Goal: Information Seeking & Learning: Find specific fact

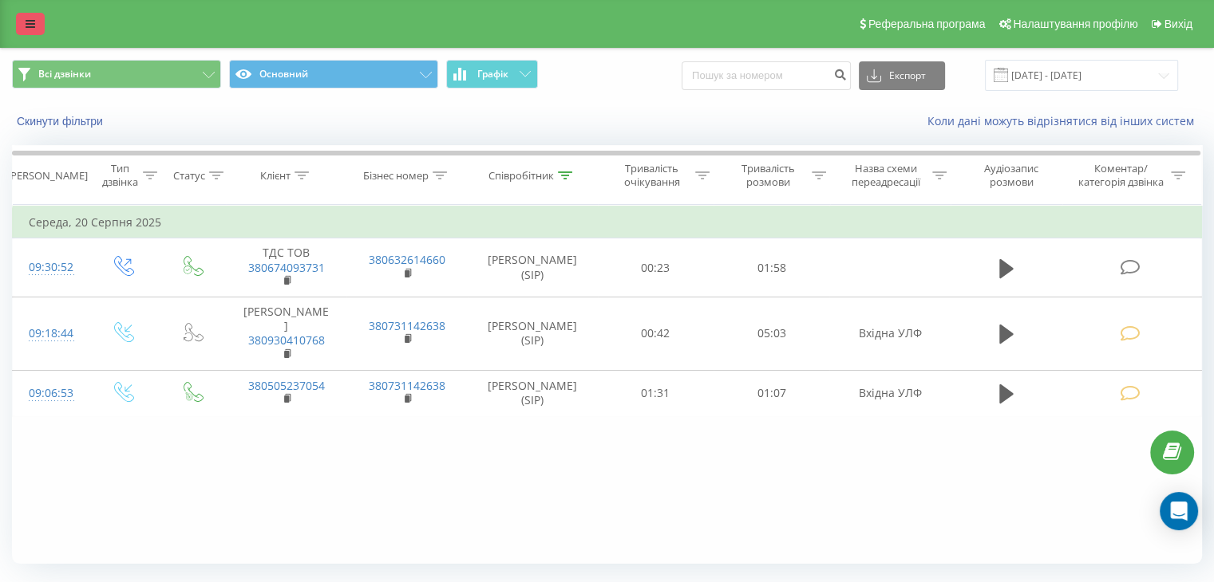
click at [41, 17] on link at bounding box center [30, 24] width 29 height 22
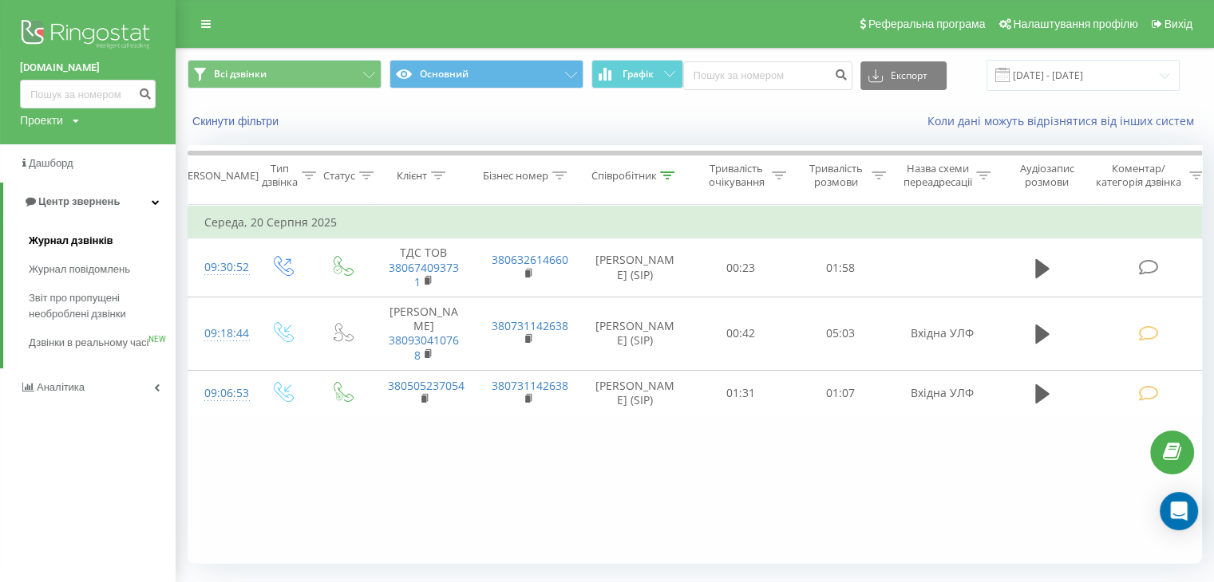
click at [76, 243] on span "Журнал дзвінків" at bounding box center [71, 241] width 85 height 16
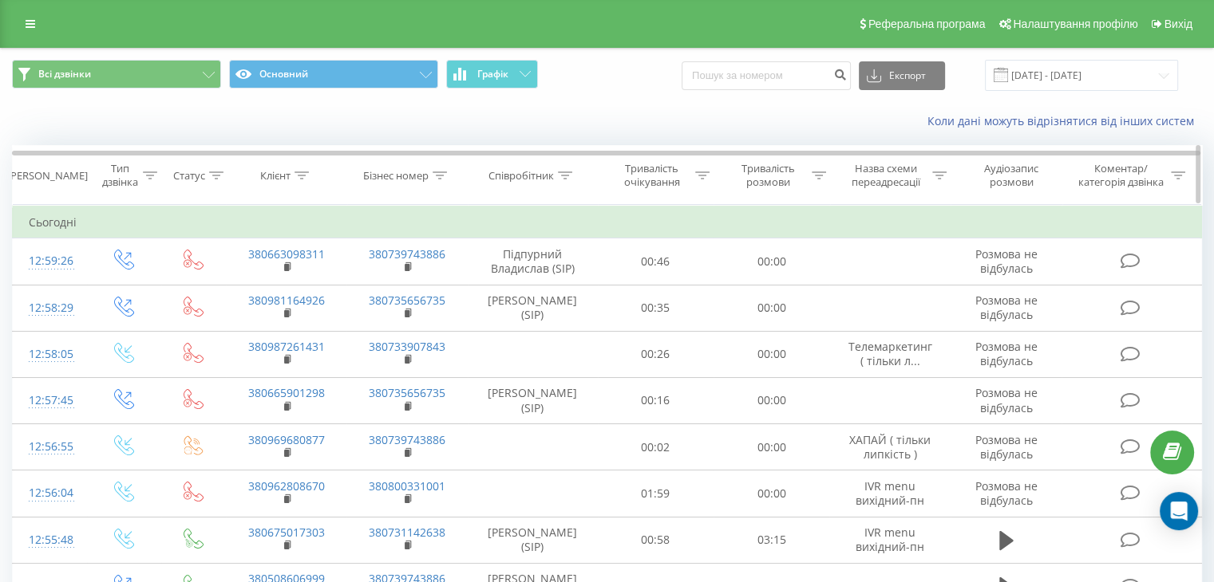
click at [573, 186] on th "Співробітник" at bounding box center [533, 175] width 130 height 59
click at [570, 180] on div at bounding box center [565, 176] width 14 height 14
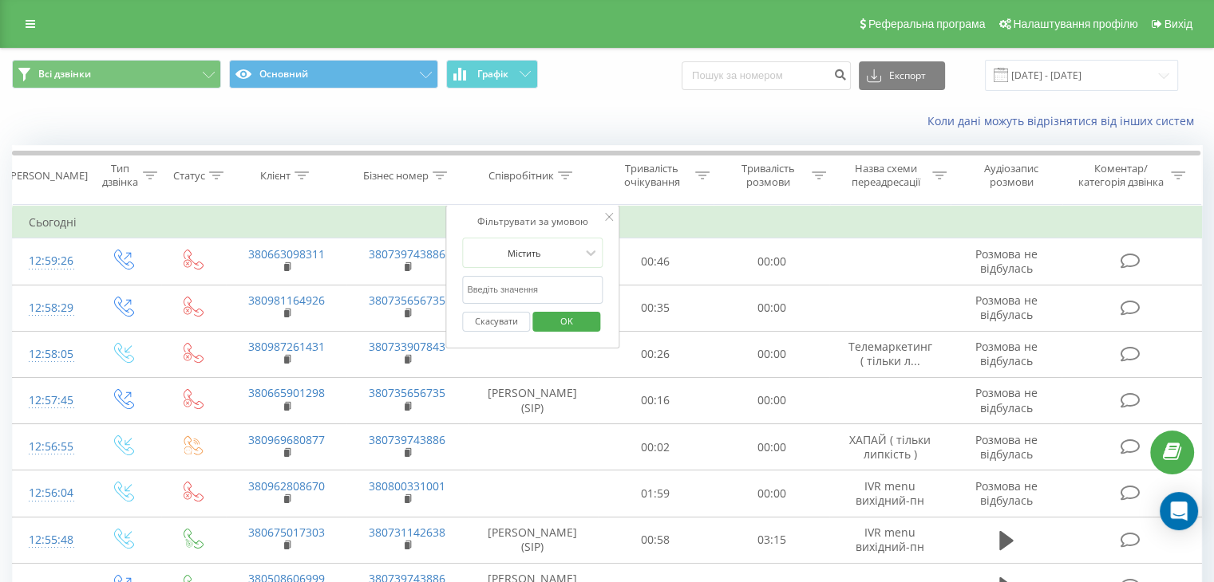
drag, startPoint x: 542, startPoint y: 287, endPoint x: 541, endPoint y: 302, distance: 15.2
click at [542, 287] on input "text" at bounding box center [532, 290] width 140 height 28
type input "шилко"
click at [543, 328] on button "OK" at bounding box center [566, 322] width 68 height 20
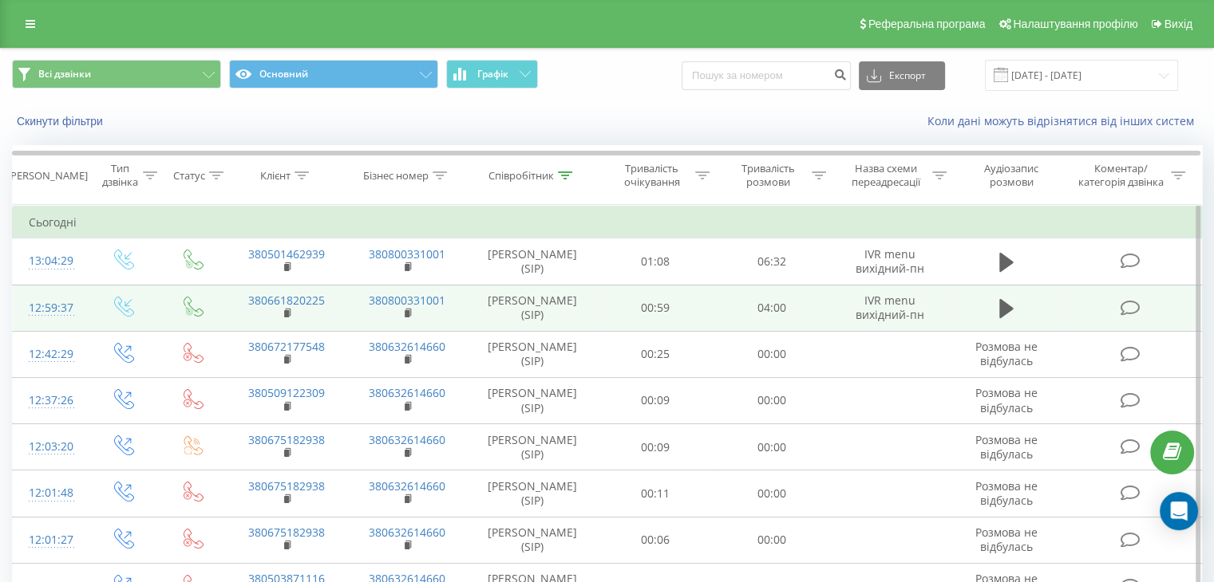
click at [1130, 314] on icon at bounding box center [1129, 308] width 20 height 17
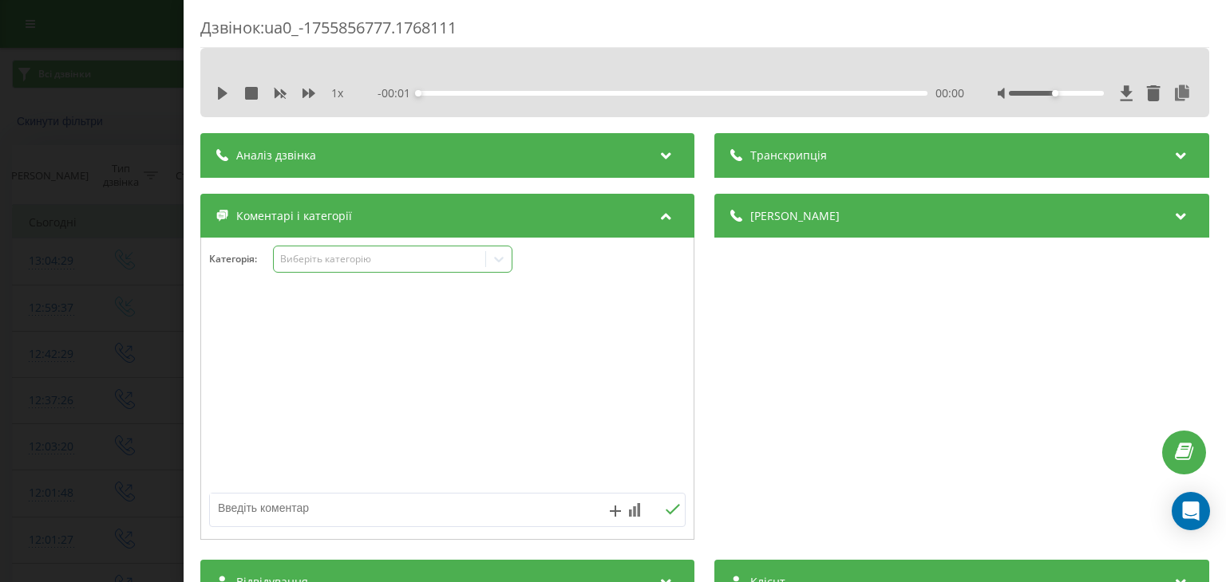
click at [396, 267] on div "Виберіть категорію" at bounding box center [392, 259] width 239 height 27
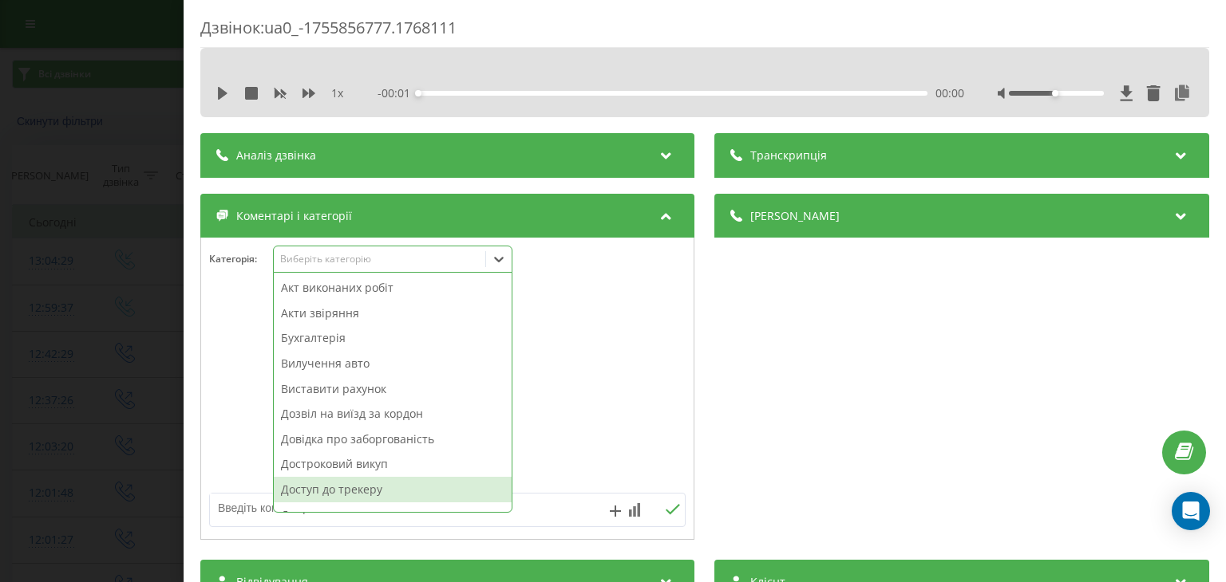
click at [369, 497] on div "Доступ до трекеру" at bounding box center [393, 490] width 238 height 26
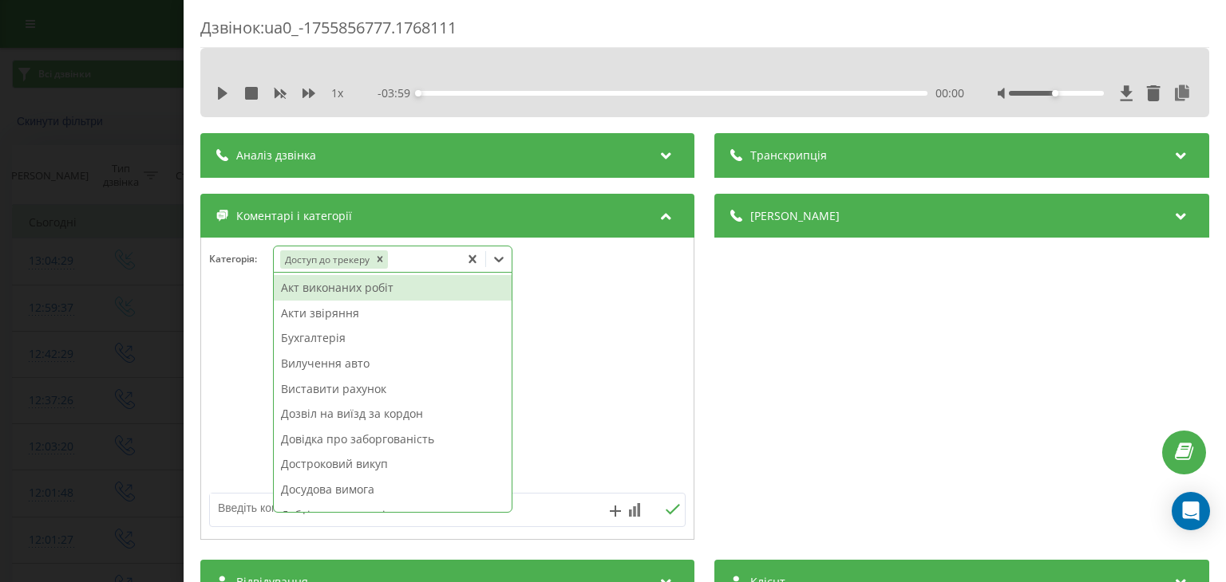
click at [86, 264] on div "Дзвінок : ua0_-1755856777.1768111 1 x - 03:59 00:00 00:00 Транскрипція Для AI-а…" at bounding box center [613, 291] width 1226 height 582
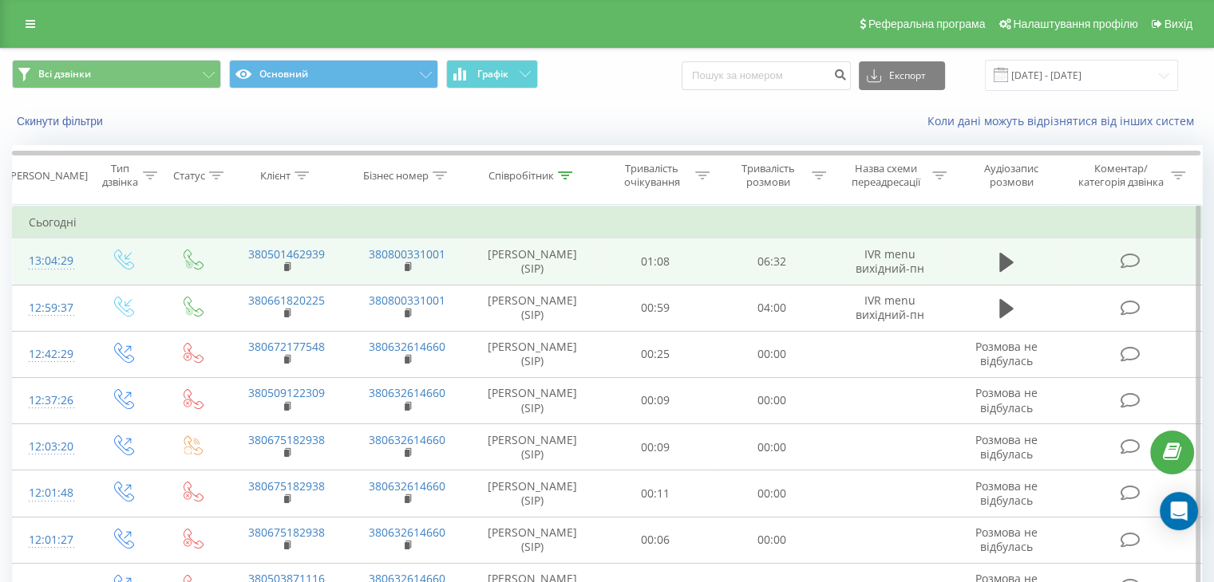
click at [1123, 259] on icon at bounding box center [1129, 261] width 20 height 17
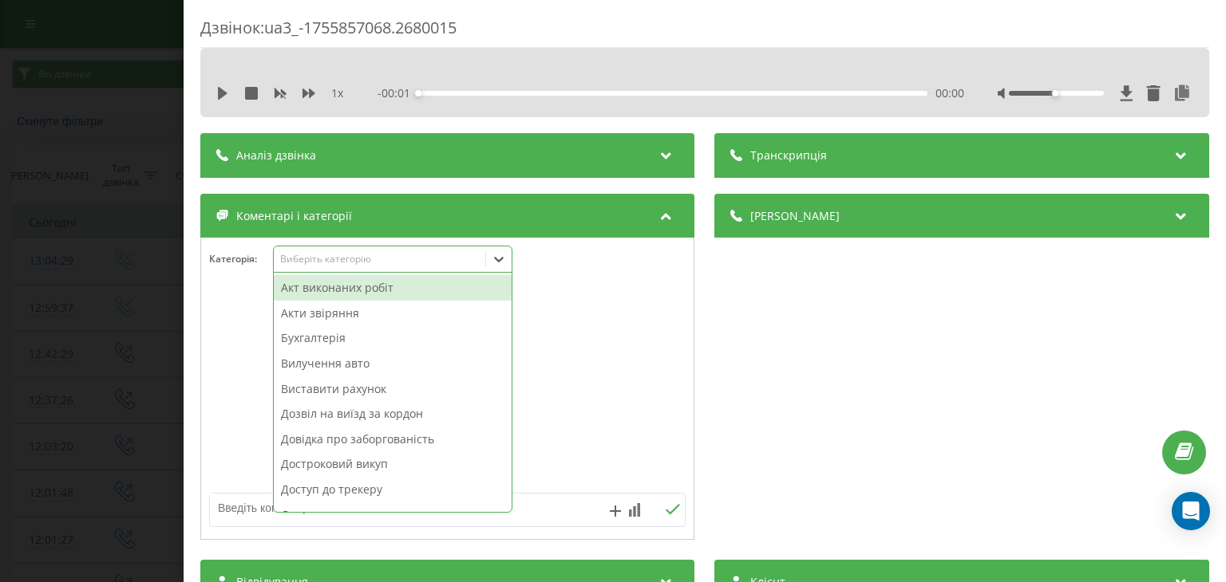
click at [491, 269] on div at bounding box center [499, 260] width 26 height 26
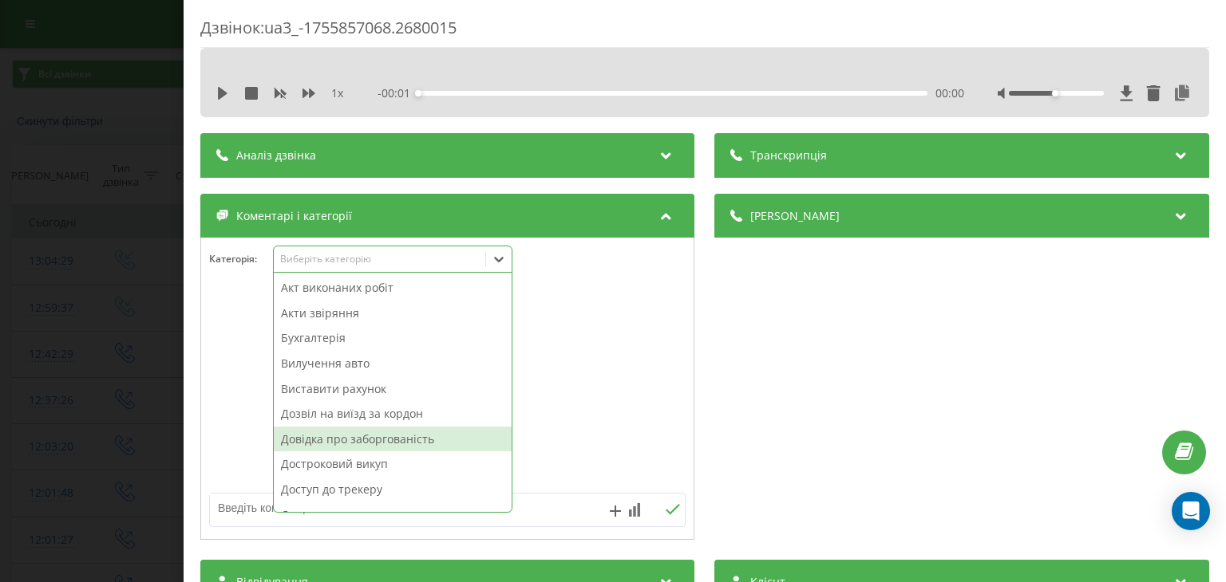
click at [415, 444] on div "Довідка про заборгованість" at bounding box center [393, 440] width 238 height 26
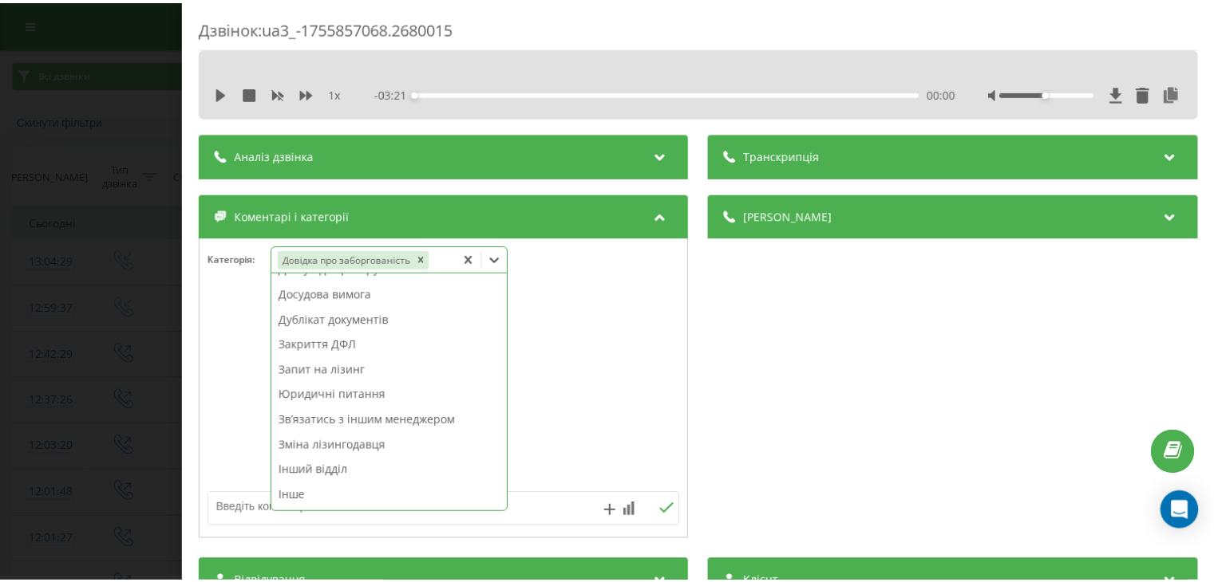
scroll to position [160, 0]
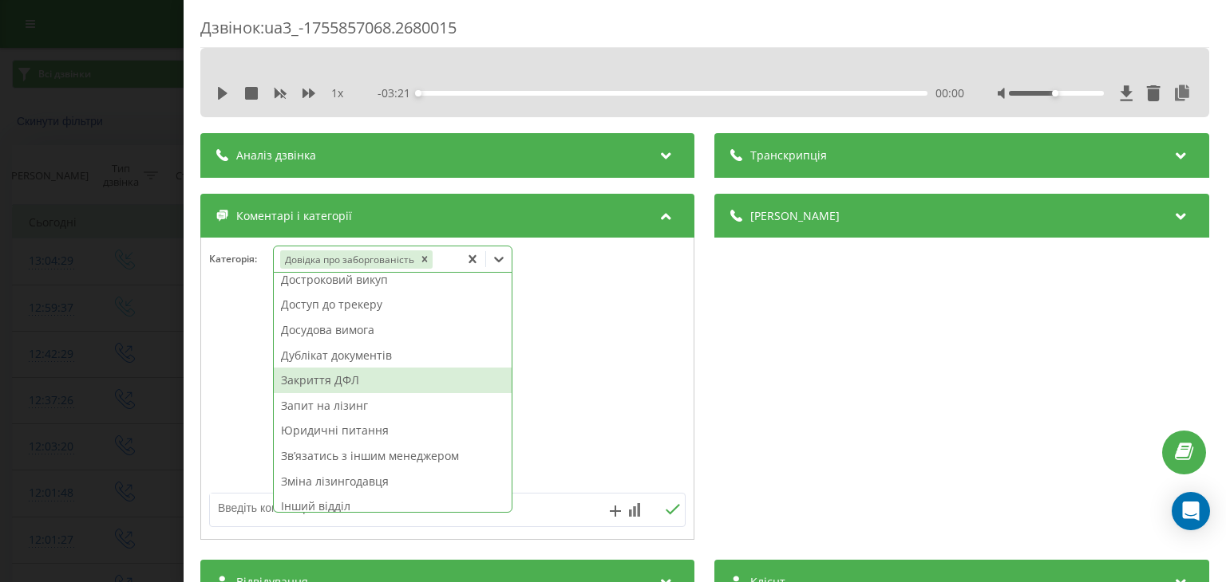
click at [350, 384] on div "Закриття ДФЛ" at bounding box center [393, 381] width 238 height 26
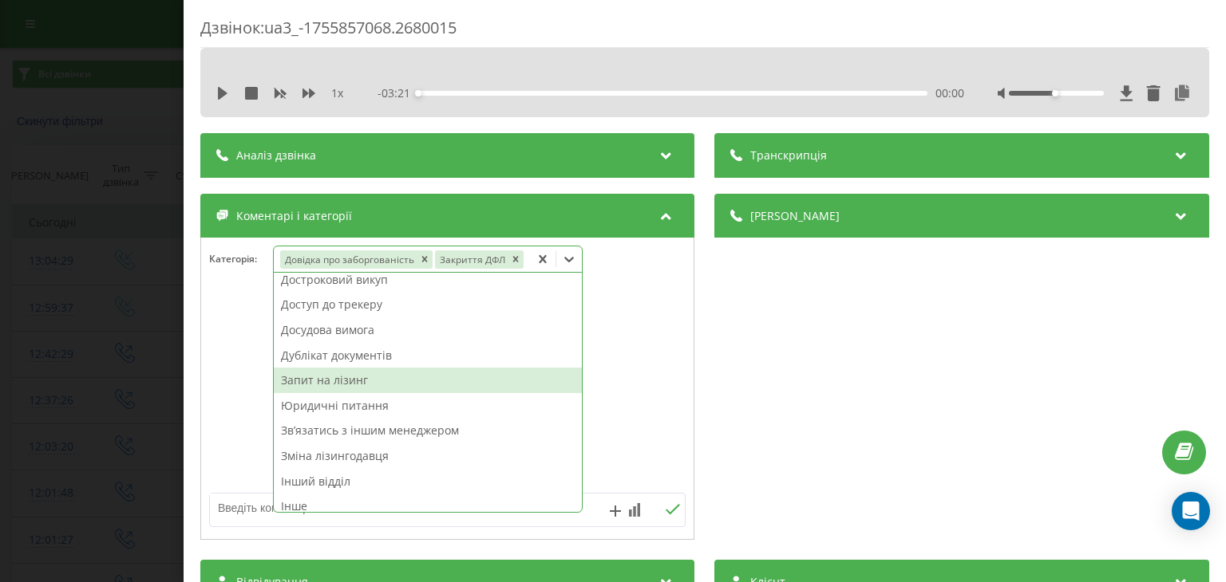
click at [101, 261] on div "Дзвінок : ua3_-1755857068.2680015 1 x - 03:21 00:00 00:00 Транскрипція Для AI-а…" at bounding box center [613, 291] width 1226 height 582
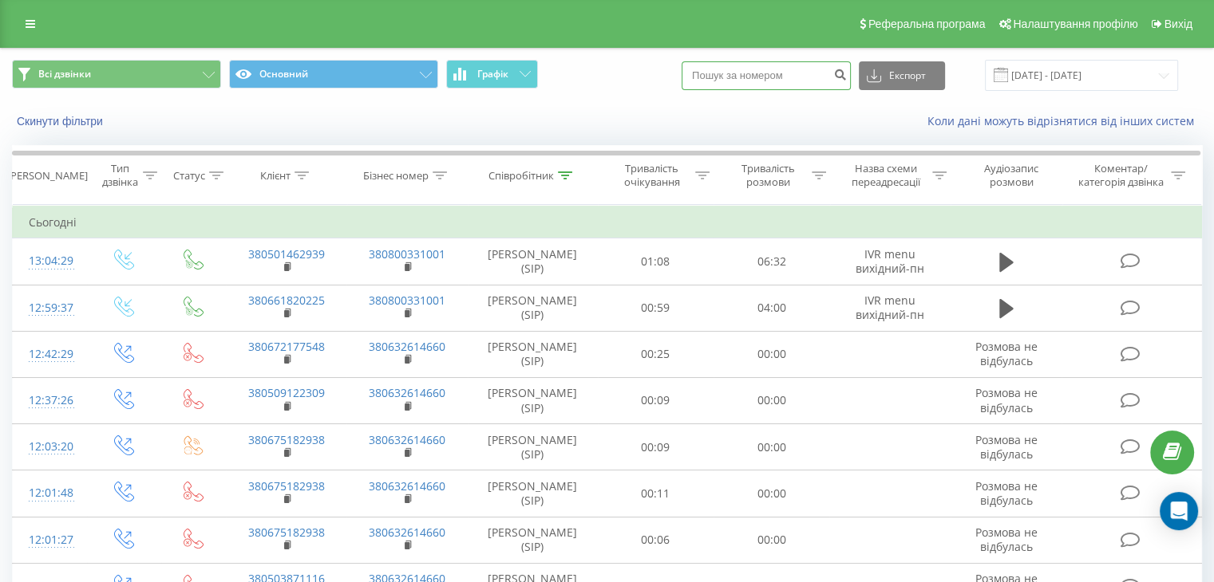
click at [789, 73] on input at bounding box center [765, 75] width 169 height 29
paste input "380981164926"
type input "380981164926"
click at [851, 81] on button "submit" at bounding box center [840, 75] width 22 height 29
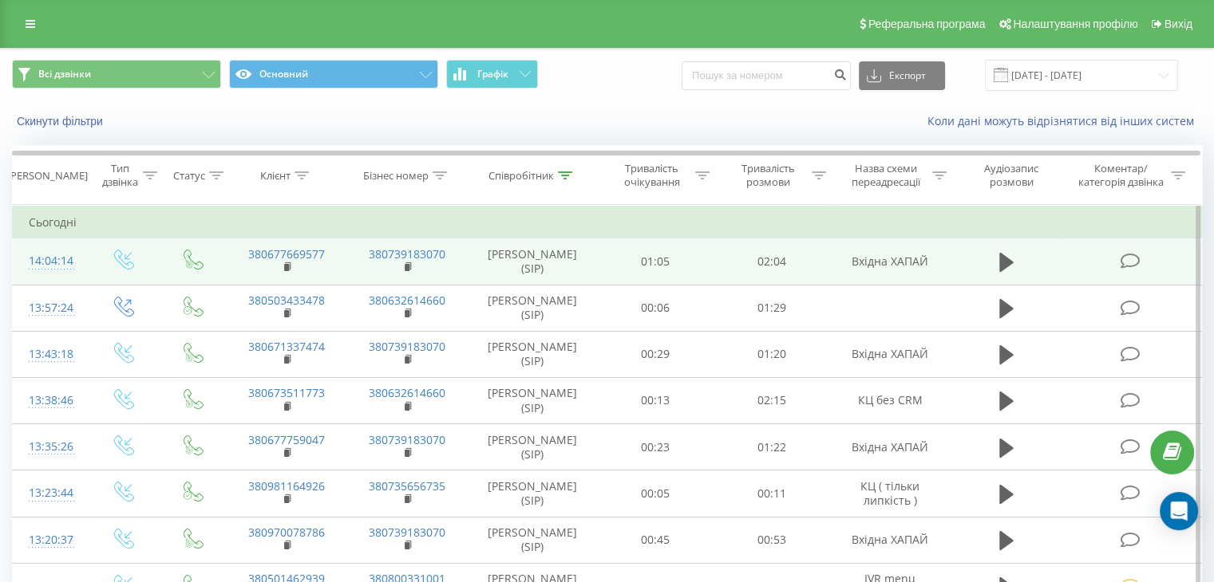
click at [1140, 266] on span at bounding box center [1130, 260] width 22 height 15
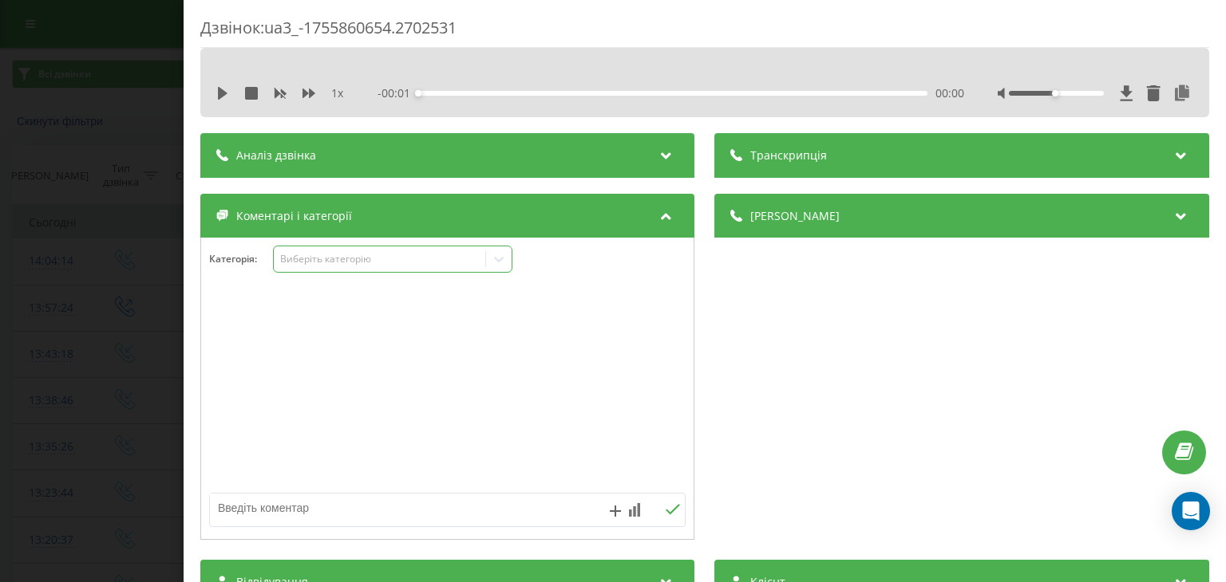
click at [444, 270] on div "Виберіть категорію" at bounding box center [392, 259] width 239 height 27
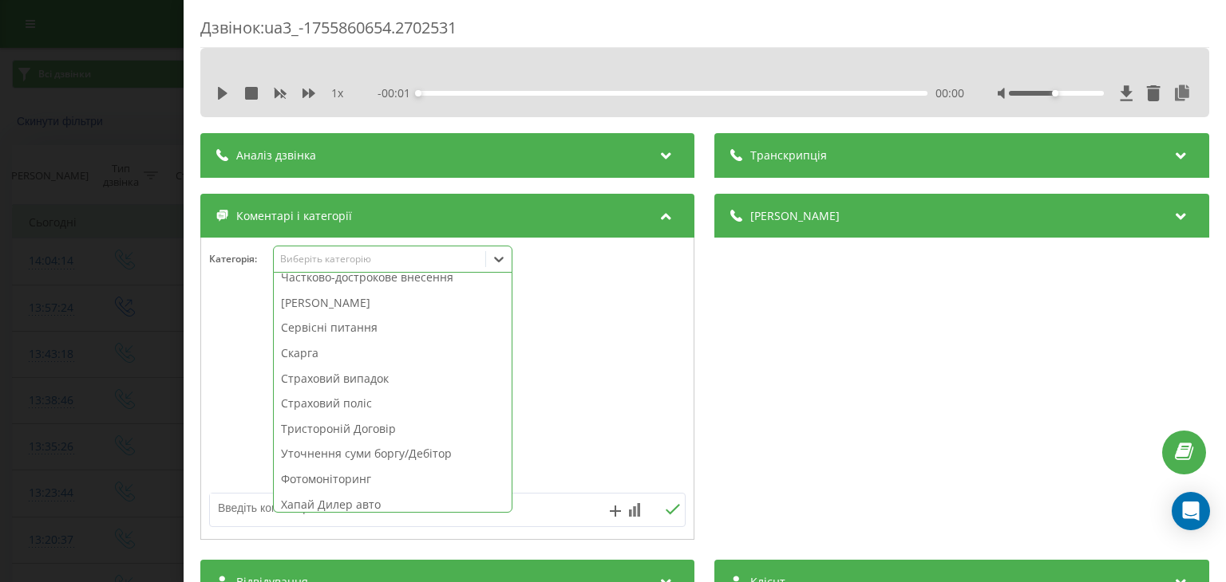
scroll to position [830, 0]
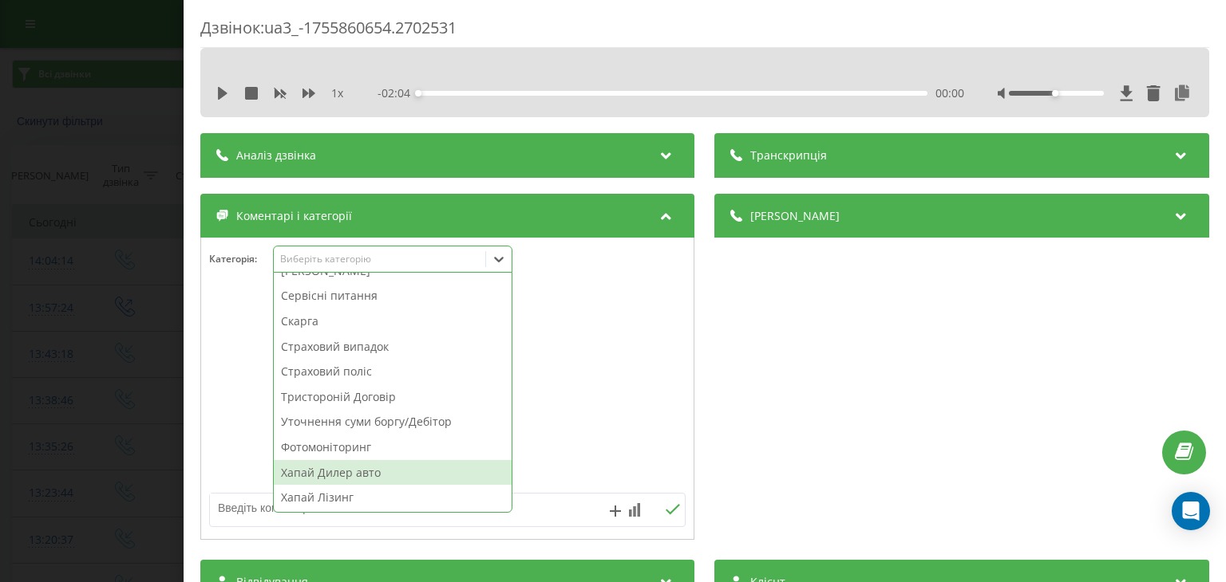
click at [373, 476] on div "Хапай Дилер авто" at bounding box center [393, 473] width 238 height 26
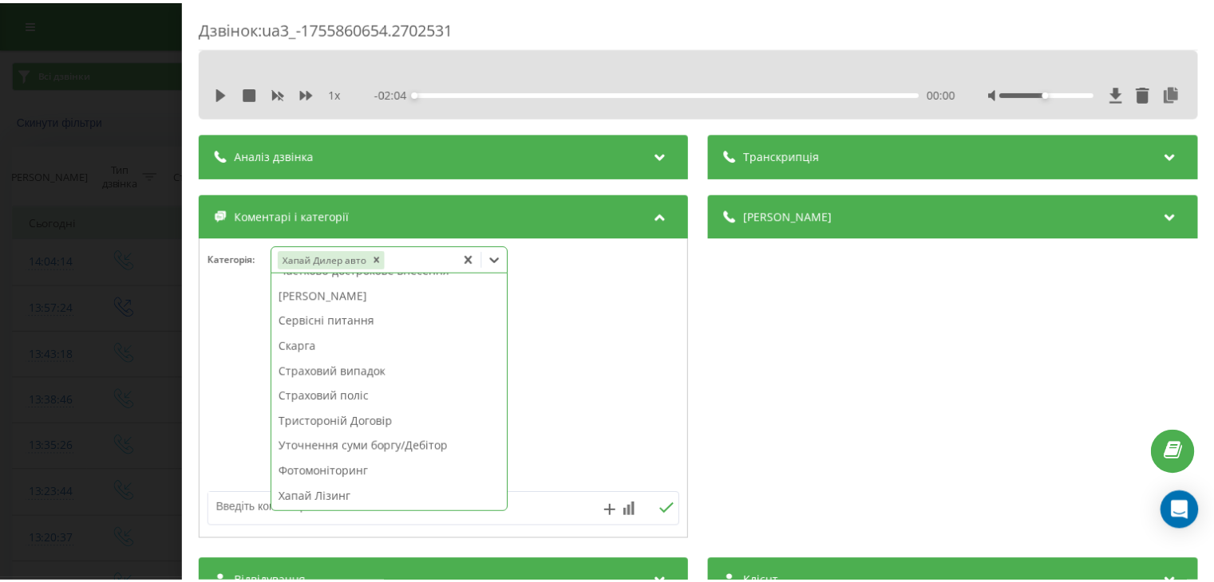
scroll to position [805, 0]
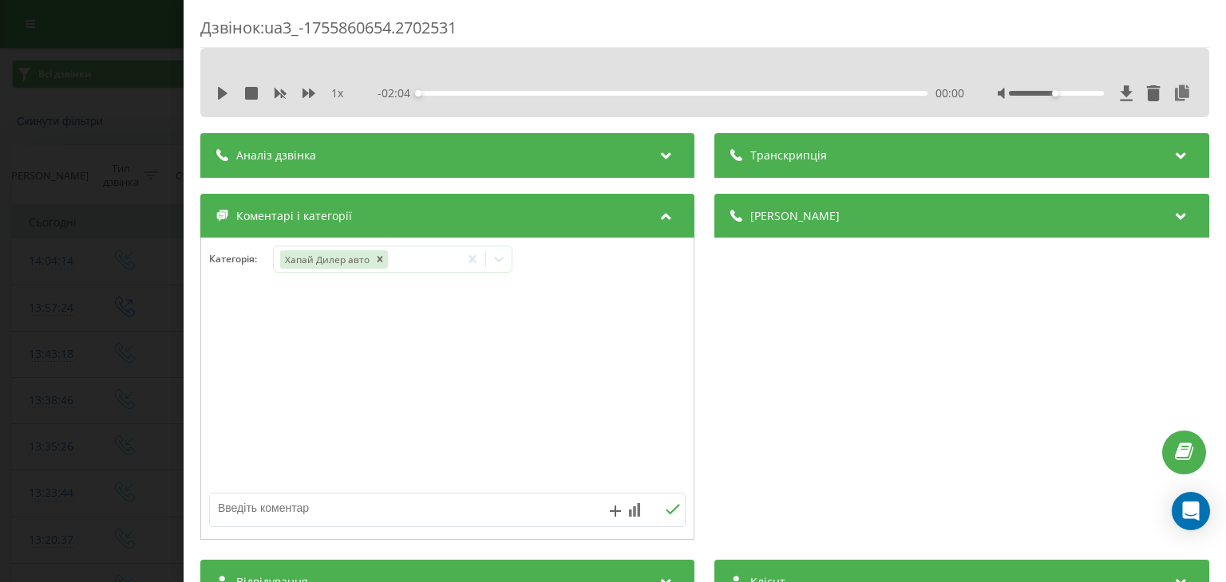
click at [144, 377] on div "Дзвінок : ua3_-1755860654.2702531 1 x - 02:04 00:00 00:00 Транскрипція Для AI-а…" at bounding box center [613, 291] width 1226 height 582
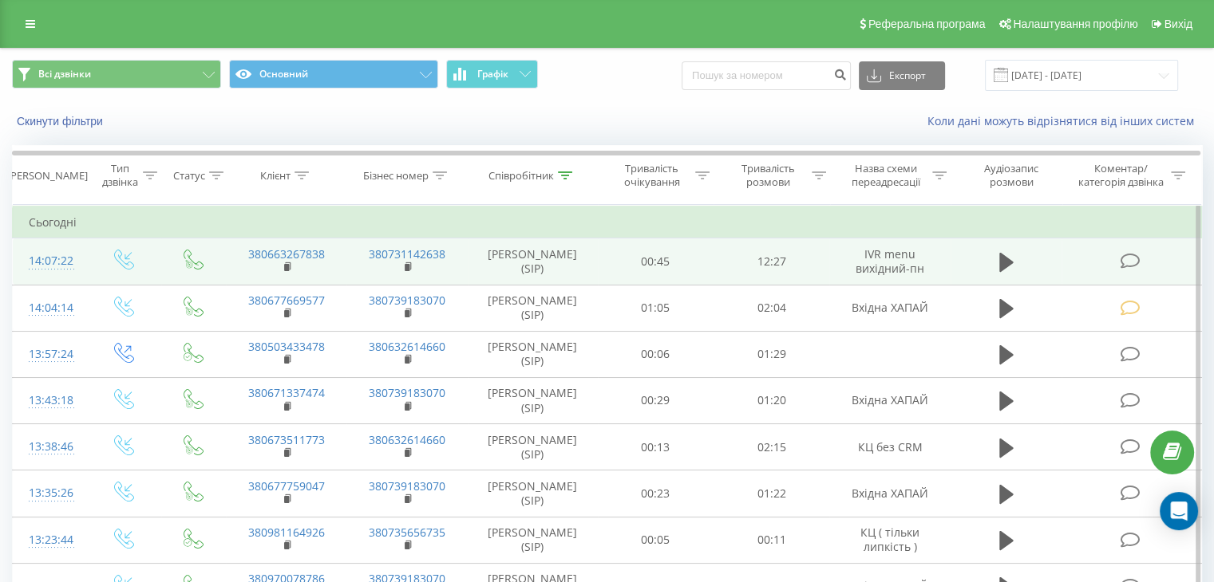
click at [1134, 257] on icon at bounding box center [1129, 261] width 20 height 17
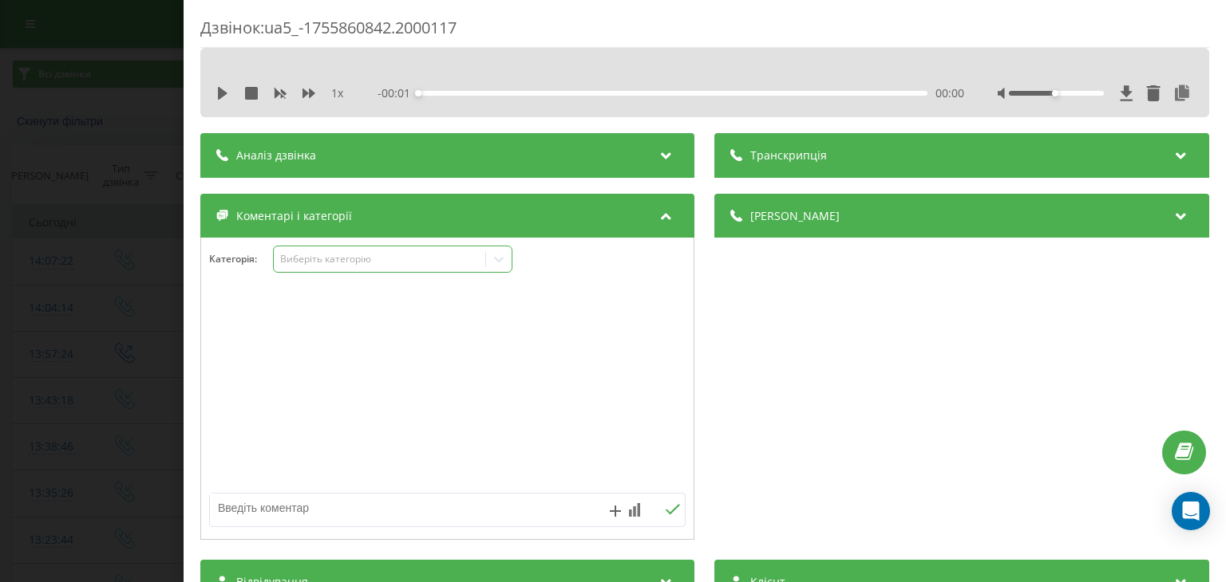
click at [494, 270] on div at bounding box center [499, 260] width 26 height 26
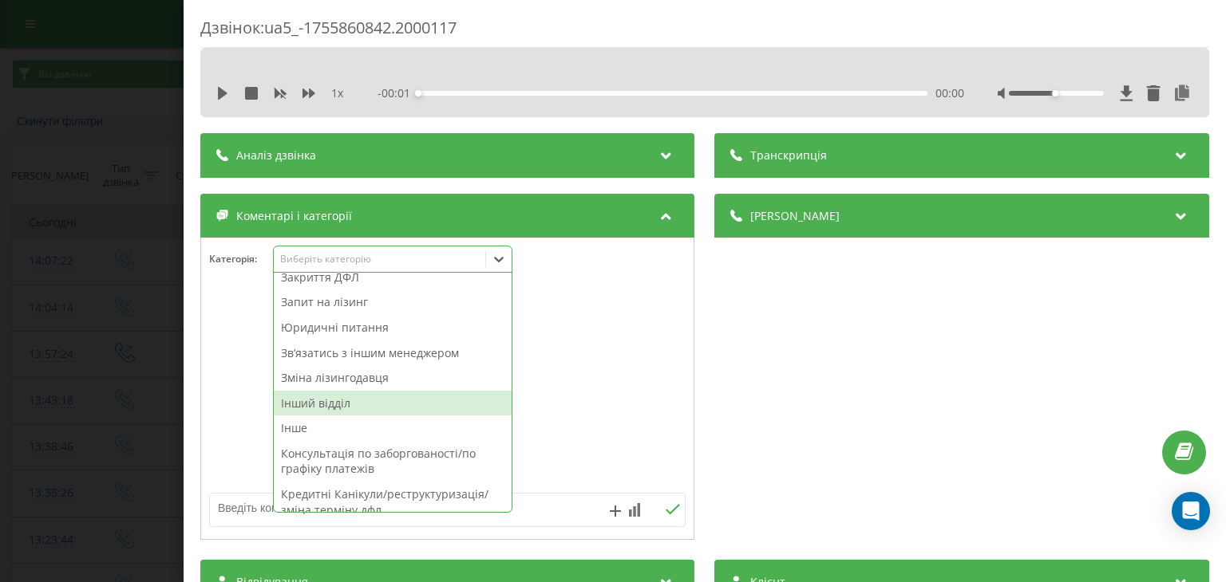
scroll to position [399, 0]
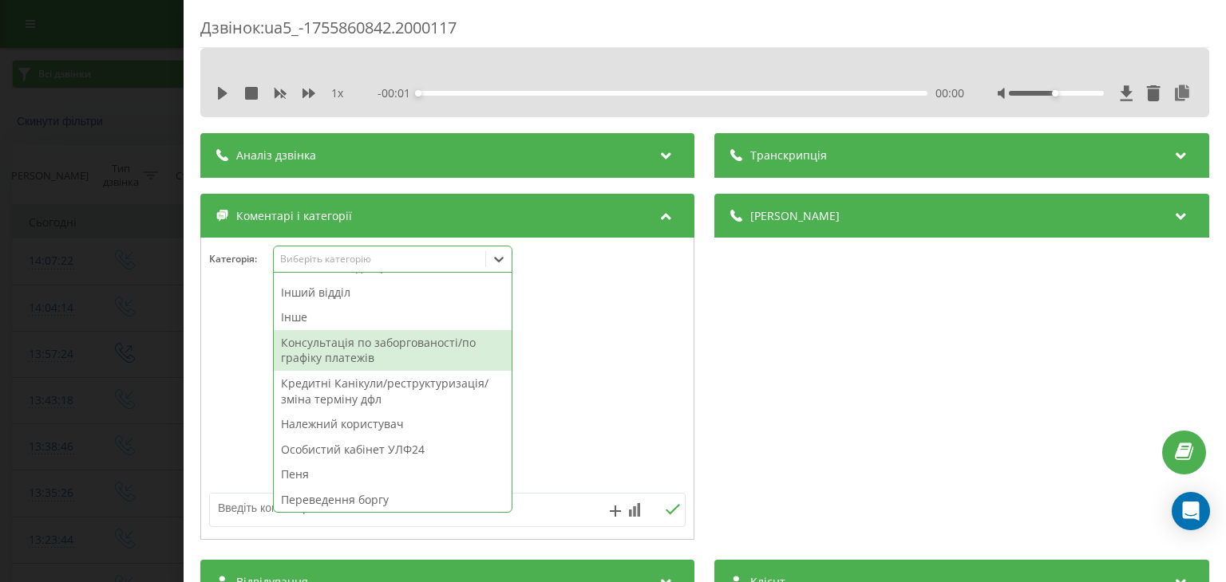
click at [456, 359] on div "Консультація по заборгованості/по графіку платежів" at bounding box center [393, 350] width 238 height 41
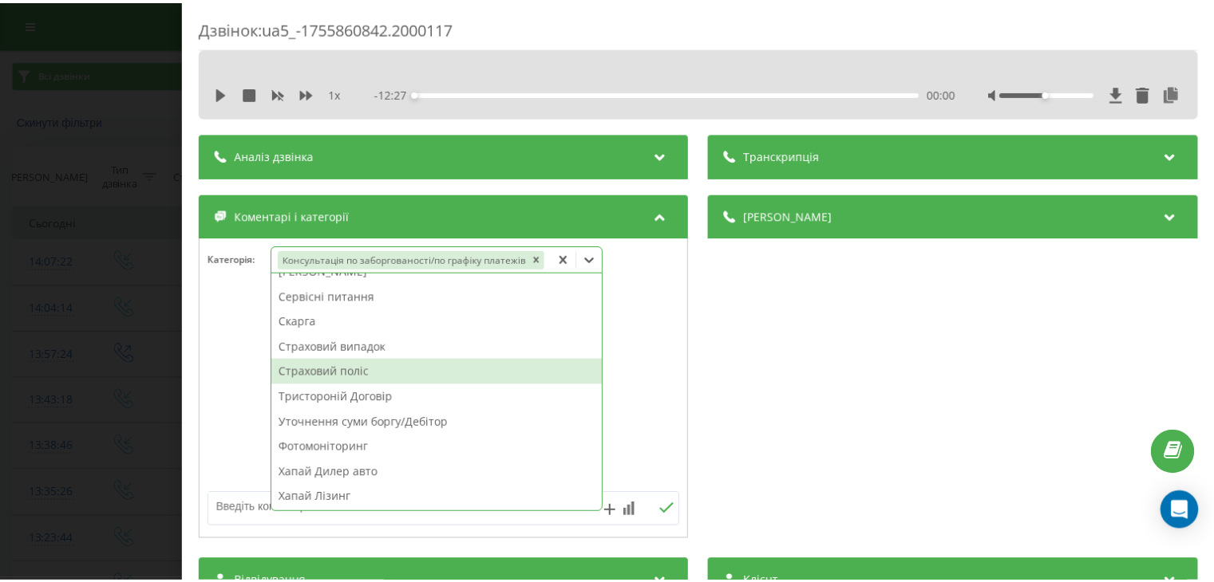
scroll to position [774, 0]
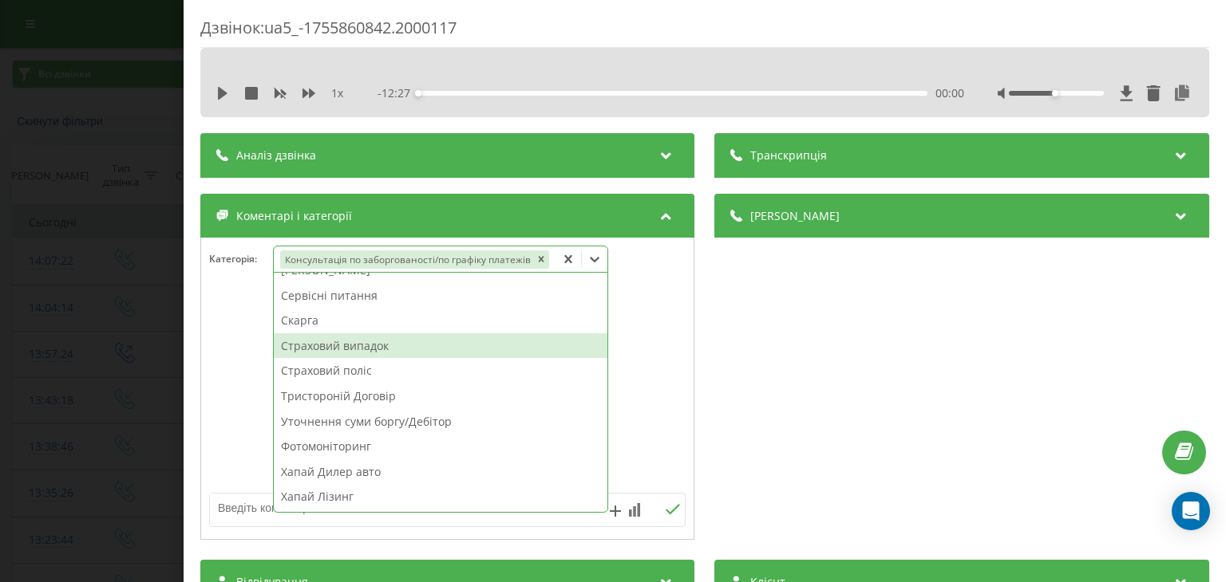
click at [119, 231] on div "Дзвінок : ua5_-1755860842.2000117 1 x - 12:27 00:00 00:00 Транскрипція Для AI-а…" at bounding box center [613, 291] width 1226 height 582
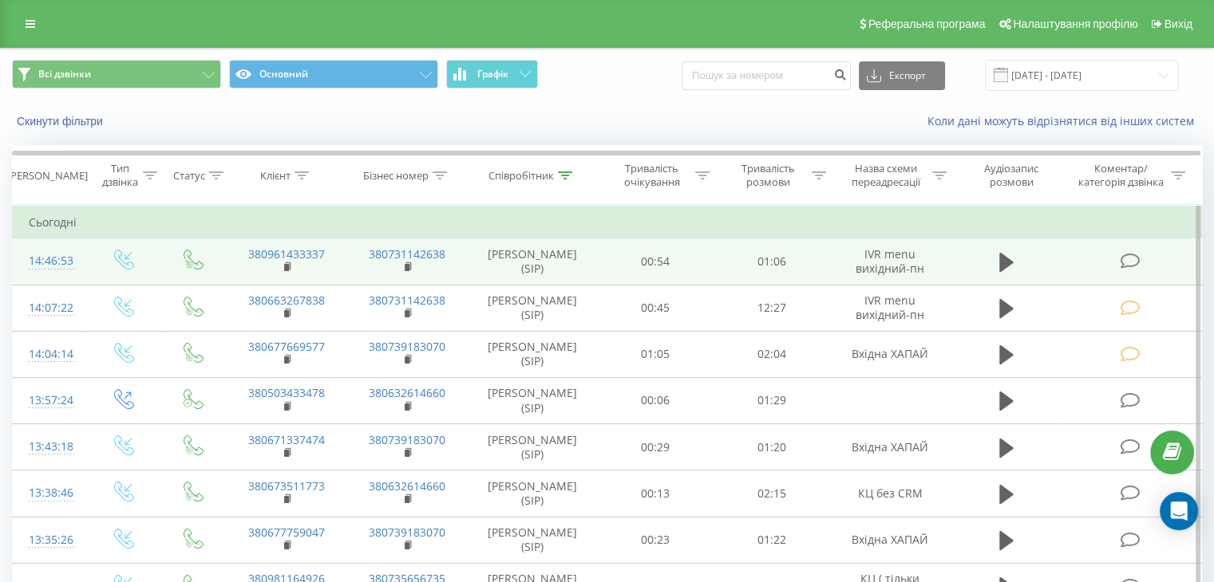
click at [1127, 257] on icon at bounding box center [1129, 261] width 20 height 17
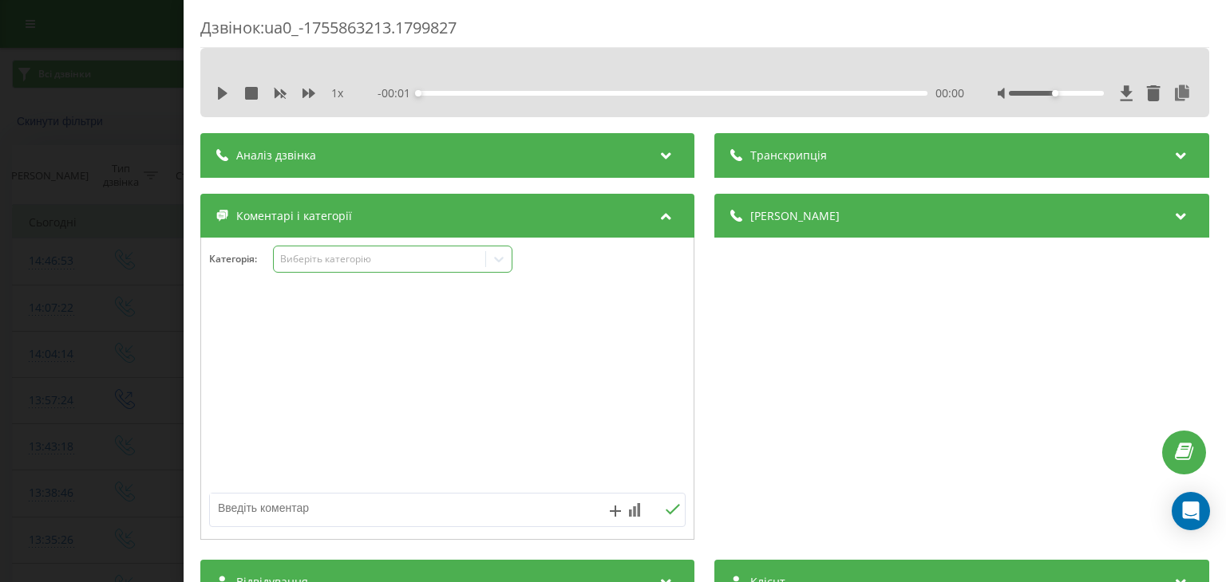
click at [480, 253] on div "Виберіть категорію" at bounding box center [379, 259] width 199 height 13
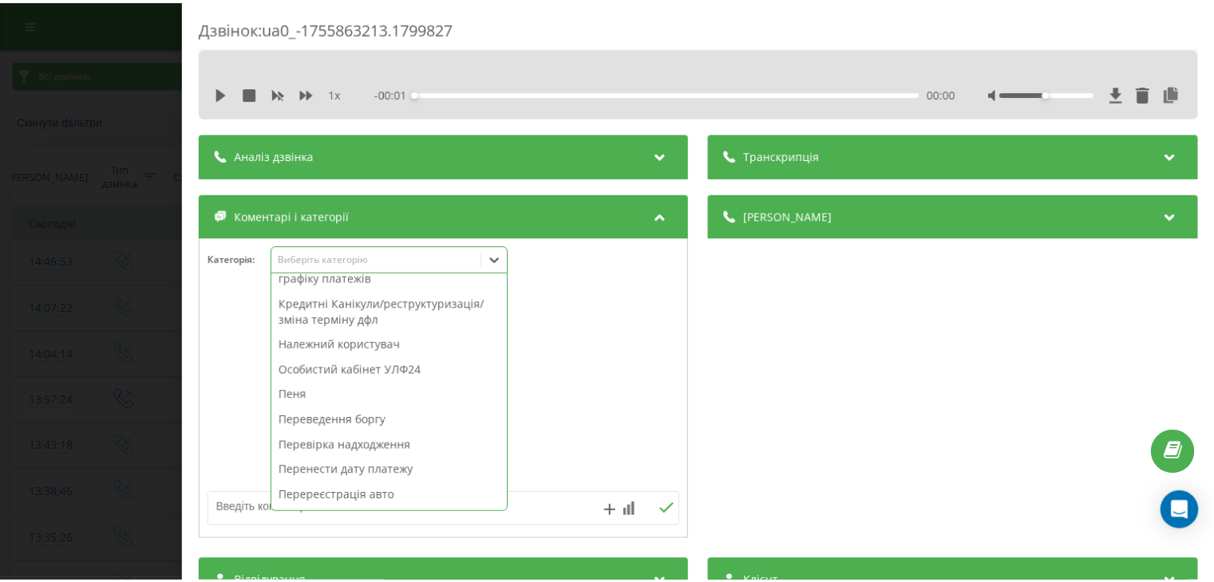
scroll to position [399, 0]
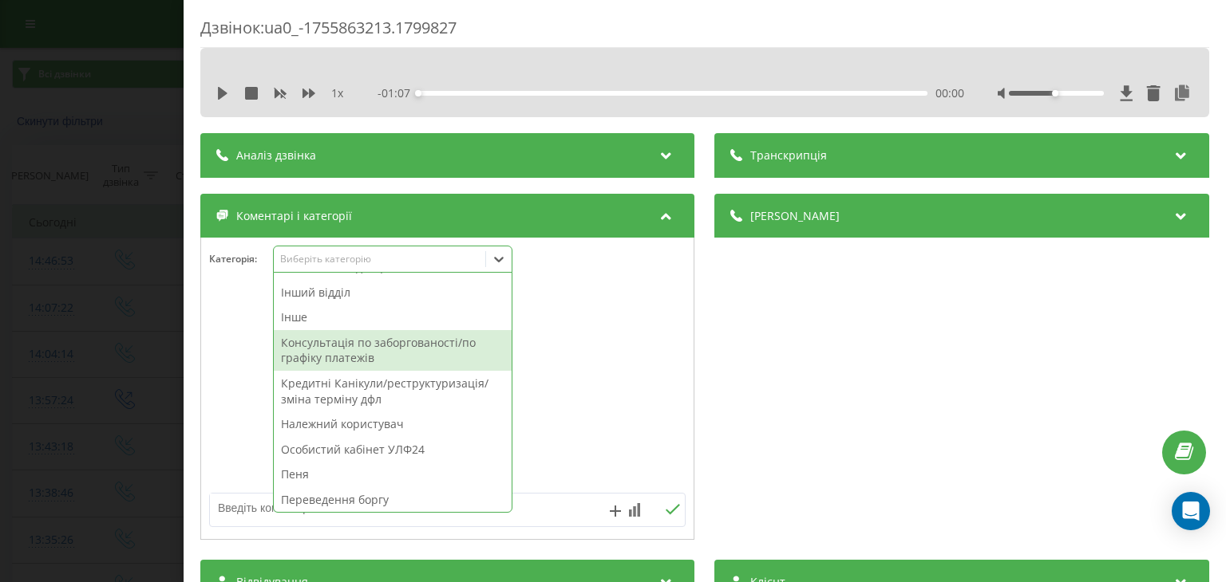
click at [432, 346] on div "Консультація по заборгованості/по графіку платежів" at bounding box center [393, 350] width 238 height 41
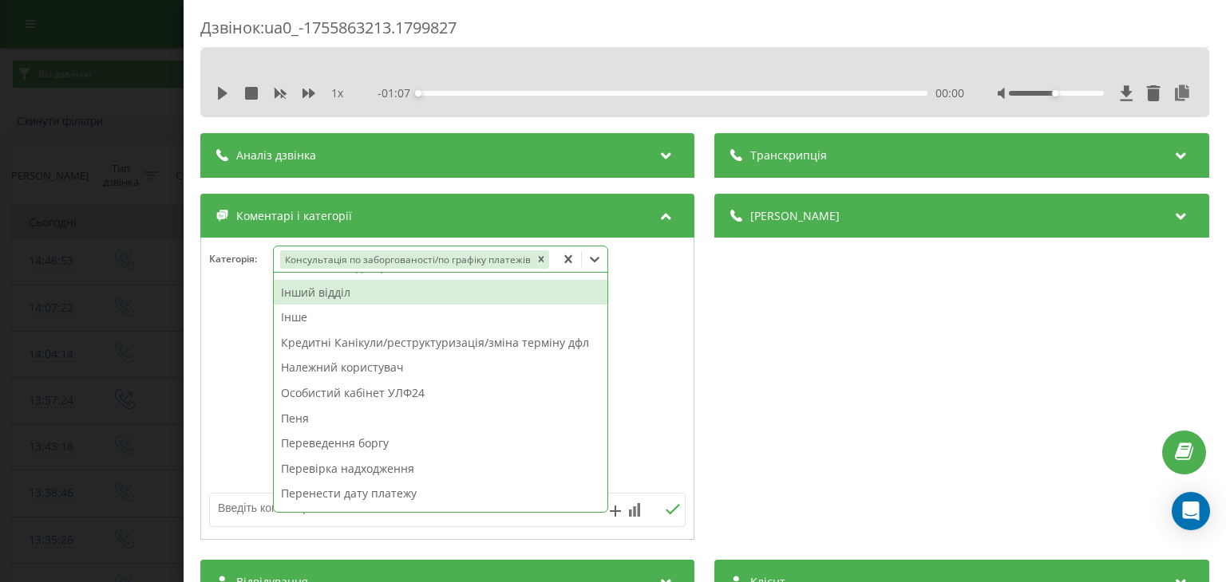
click at [137, 216] on div "Дзвінок : ua0_-1755863213.1799827 1 x - 01:07 00:00 00:00 Транскрипція Для AI-а…" at bounding box center [613, 291] width 1226 height 582
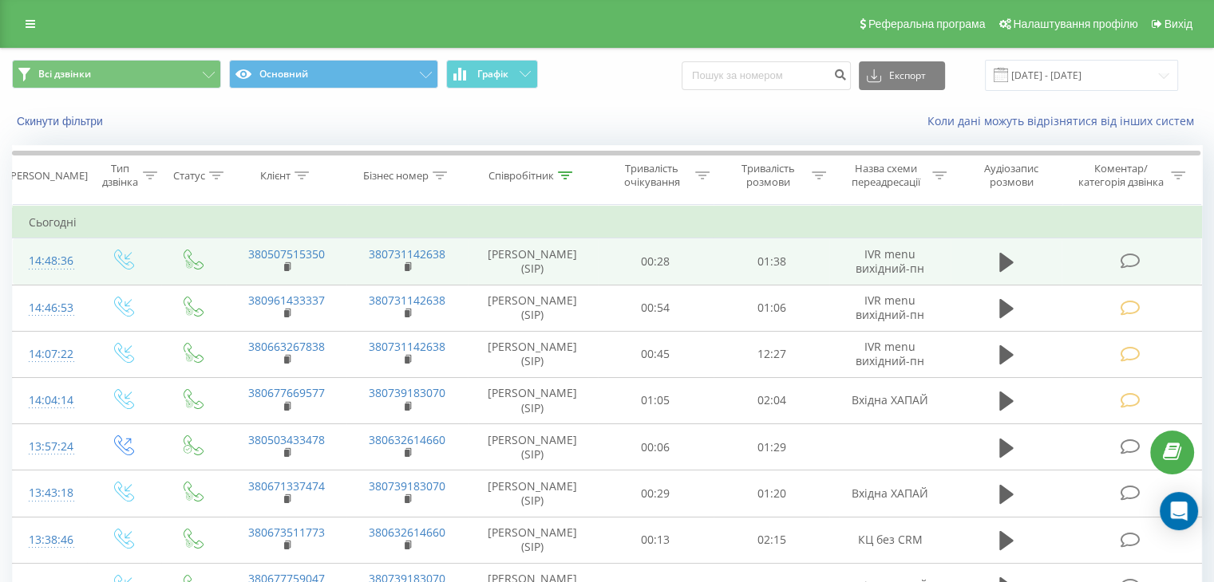
click at [1122, 259] on icon at bounding box center [1129, 261] width 20 height 17
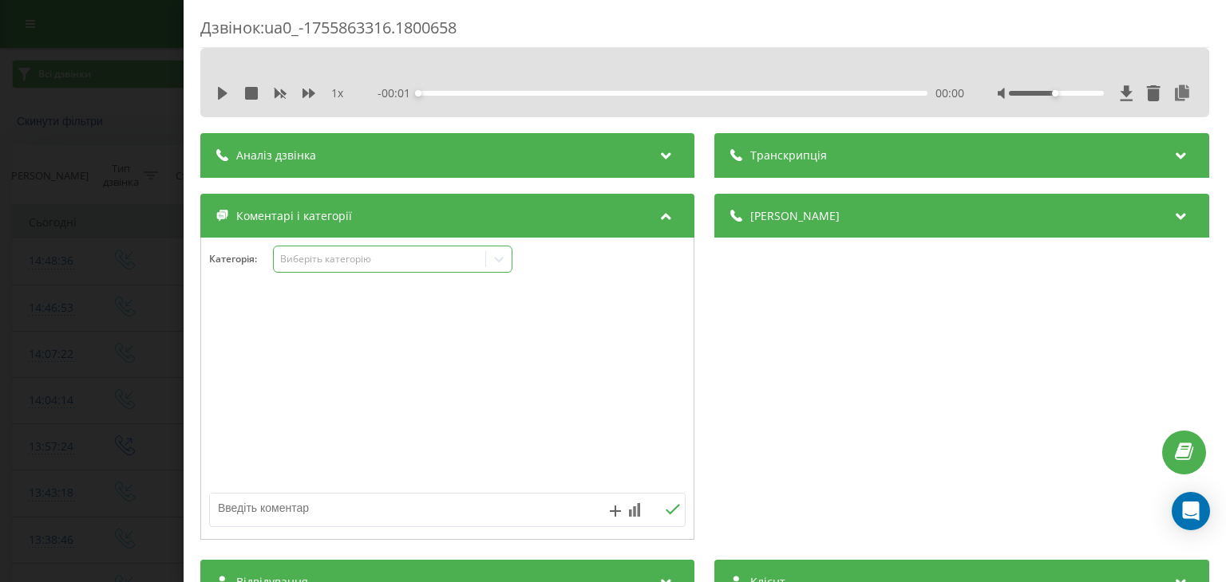
click at [412, 259] on div "Виберіть категорію" at bounding box center [379, 259] width 199 height 13
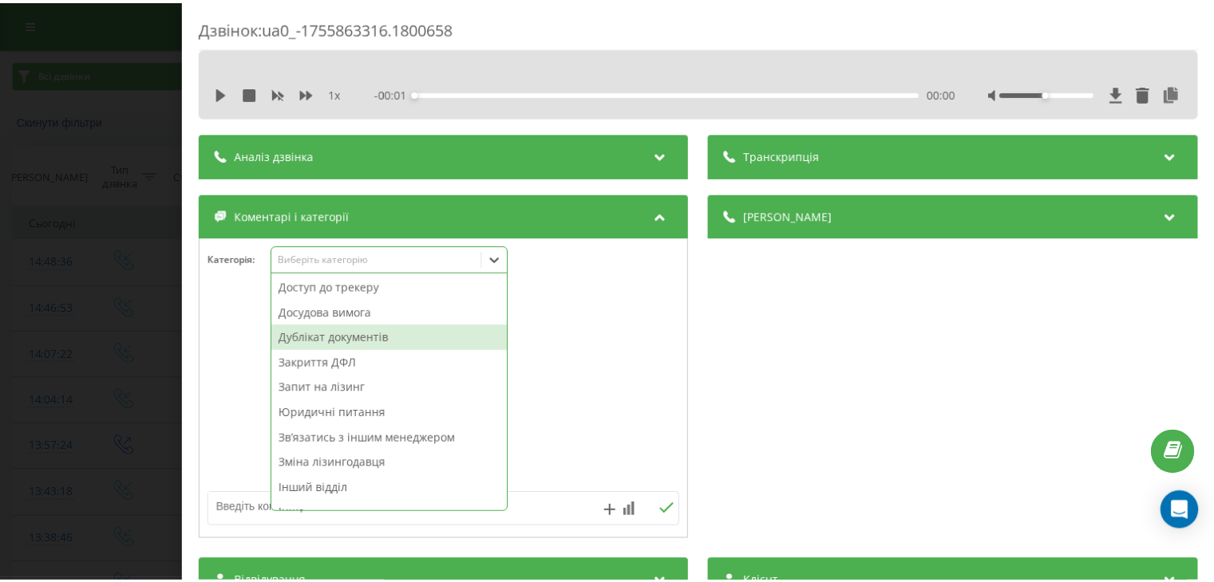
scroll to position [319, 0]
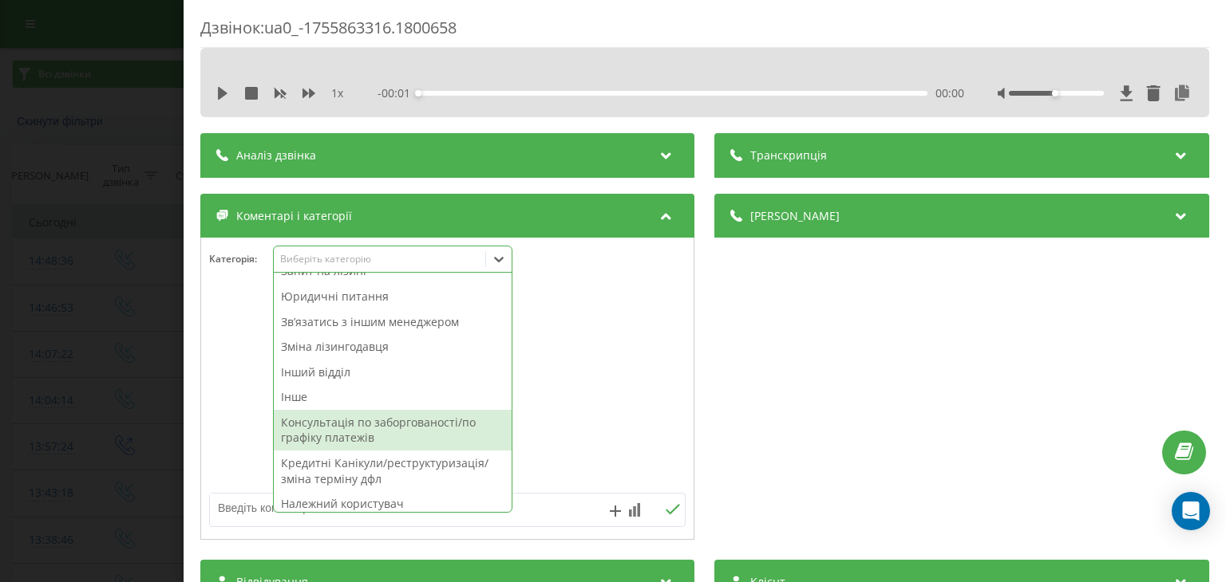
click at [412, 429] on div "Консультація по заборгованості/по графіку платежів" at bounding box center [393, 430] width 238 height 41
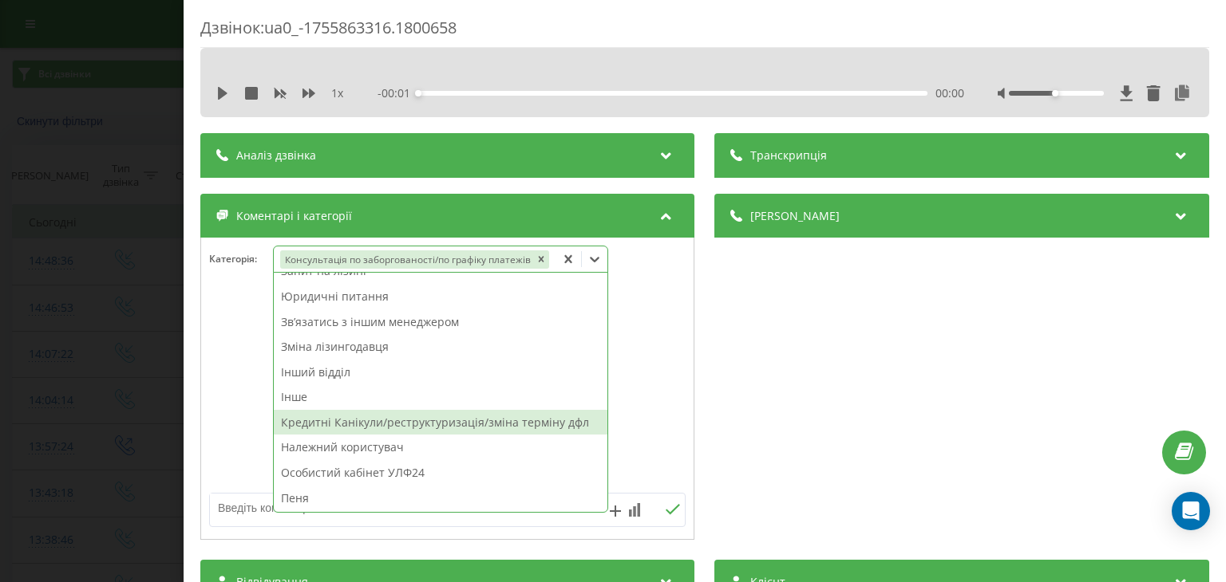
click at [148, 288] on div "Дзвінок : ua0_-1755863316.1800658 1 x - 00:01 00:00 00:00 Транскрипція Для AI-а…" at bounding box center [613, 291] width 1226 height 582
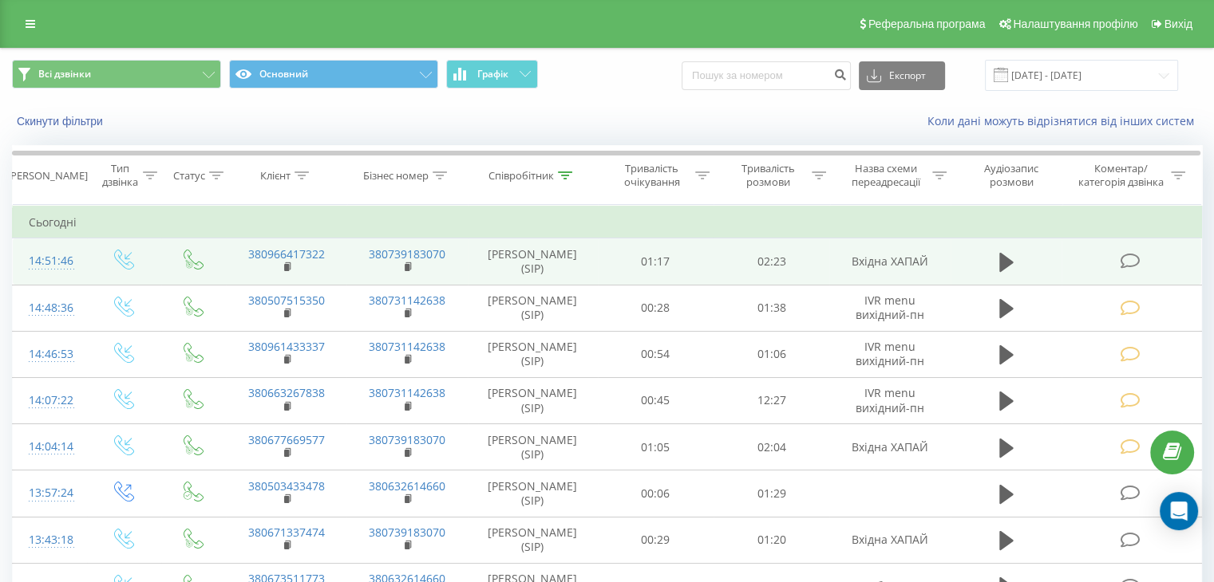
click at [1132, 259] on icon at bounding box center [1129, 261] width 20 height 17
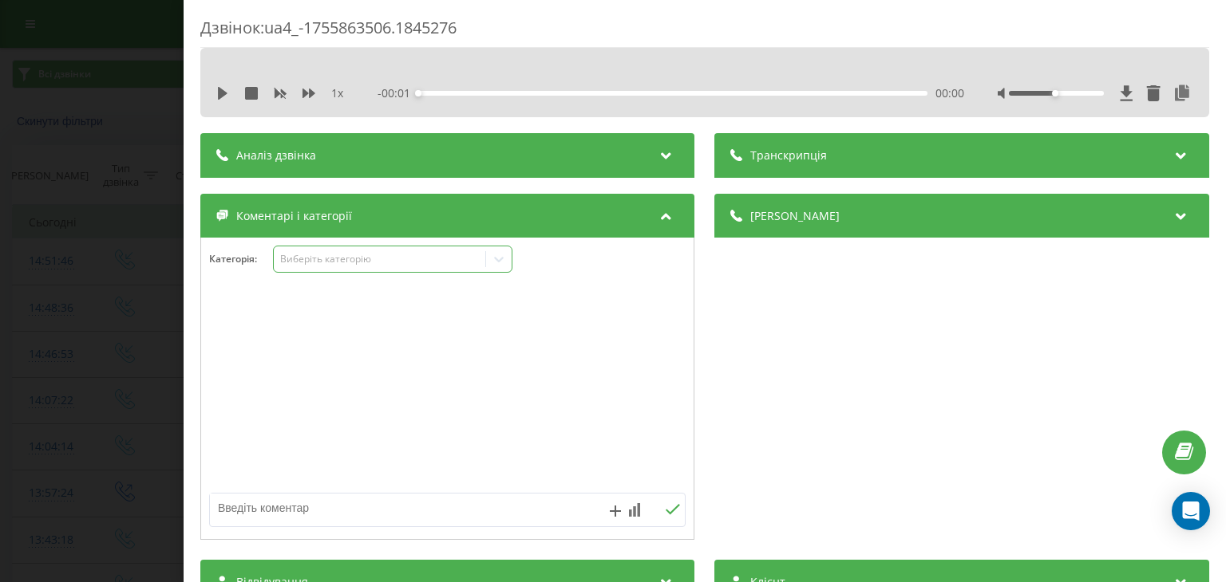
click at [469, 252] on div "Виберіть категорію" at bounding box center [379, 259] width 211 height 15
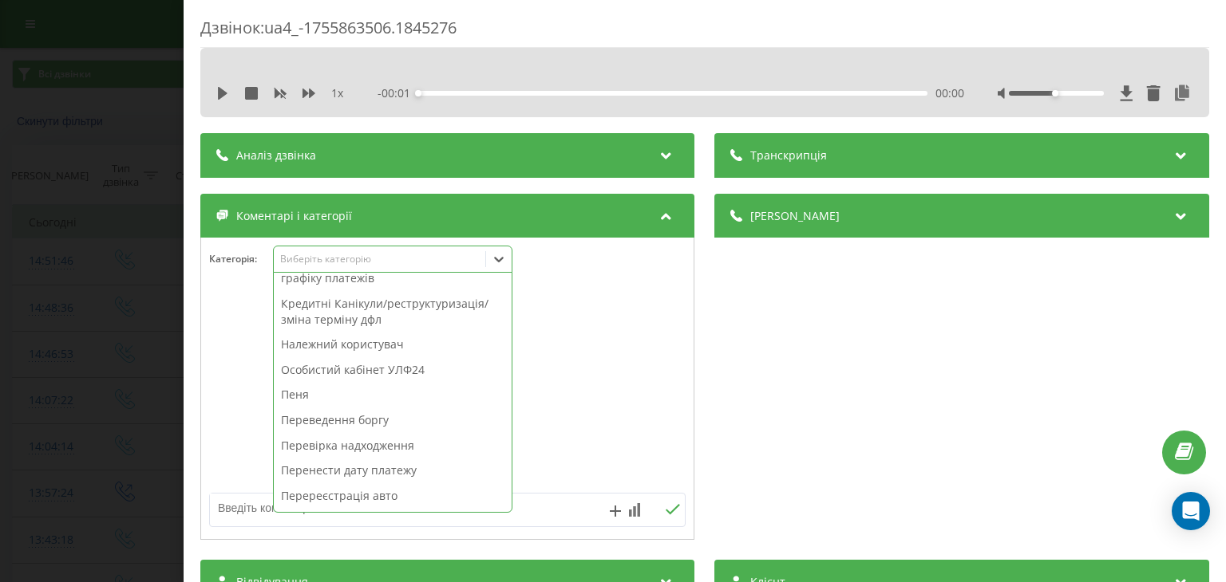
scroll to position [830, 0]
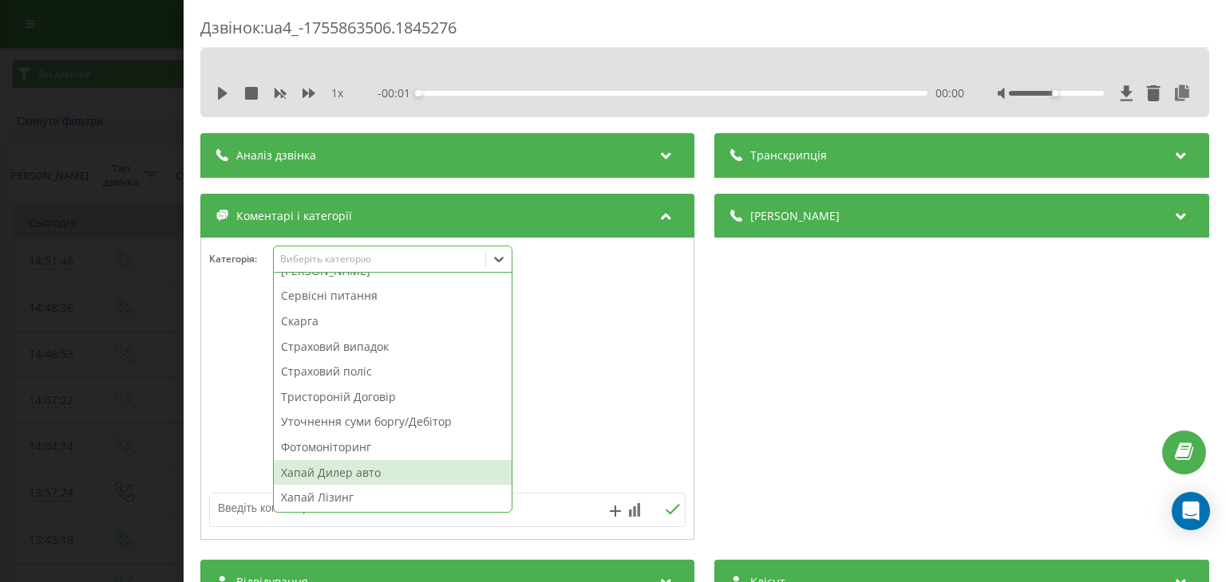
click at [364, 480] on div "Хапай Дилер авто" at bounding box center [393, 473] width 238 height 26
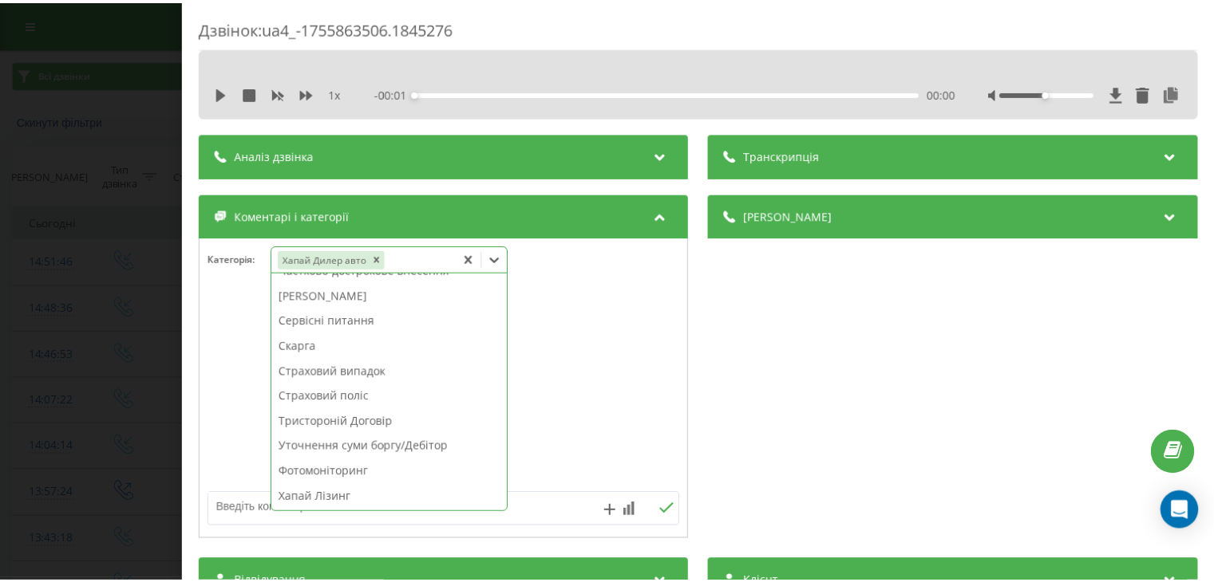
scroll to position [805, 0]
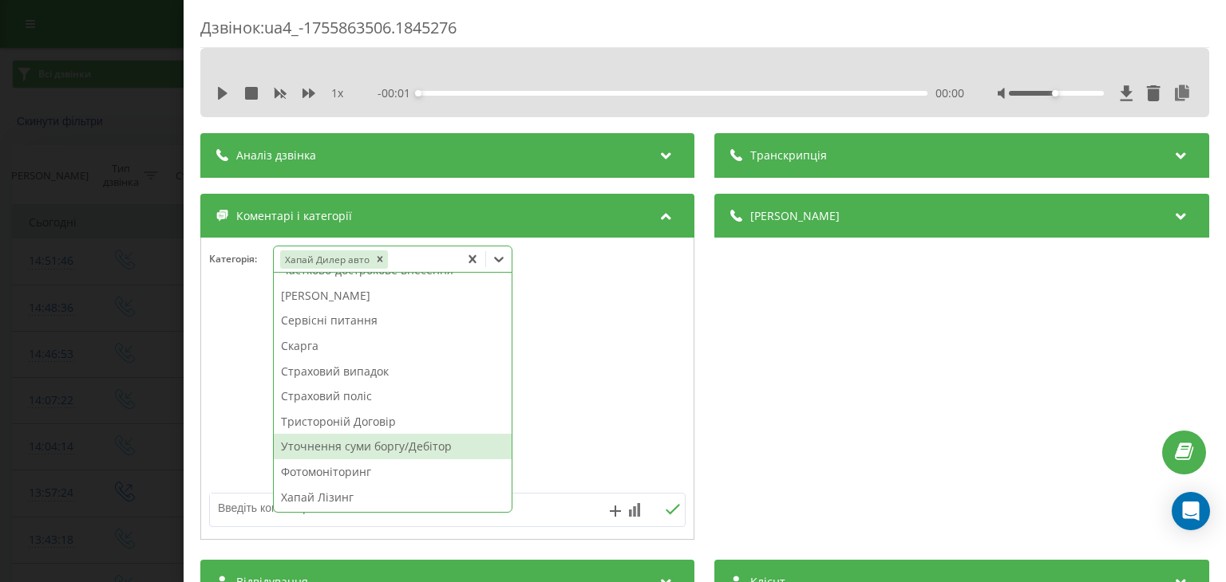
click at [116, 294] on div "Дзвінок : ua4_-1755863506.1845276 1 x - 00:01 00:00 00:00 Транскрипція Для AI-а…" at bounding box center [613, 291] width 1226 height 582
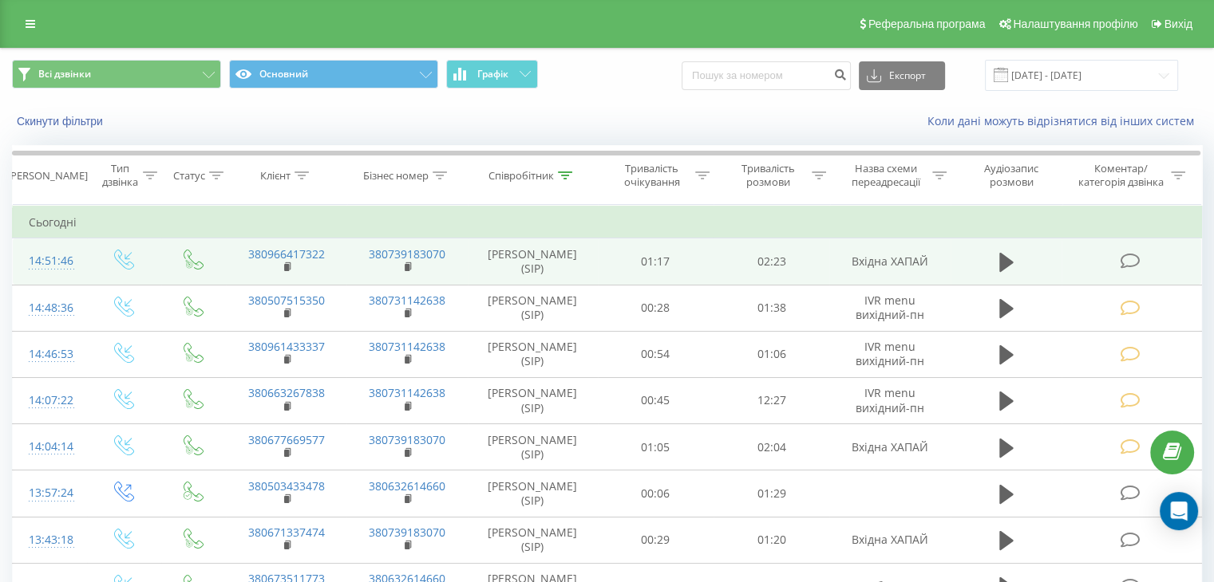
click at [1131, 262] on icon at bounding box center [1129, 261] width 20 height 17
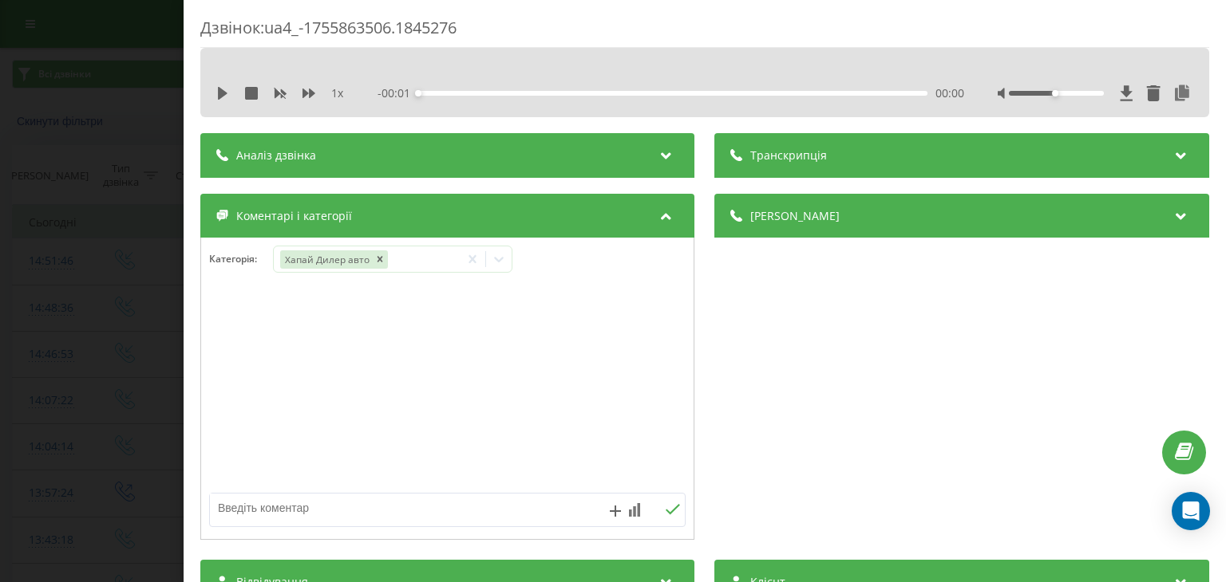
click at [67, 234] on div "Дзвінок : ua4_-1755863506.1845276 1 x - 00:01 00:00 00:00 Транскрипція Для AI-а…" at bounding box center [613, 291] width 1226 height 582
